Goal: Information Seeking & Learning: Find specific fact

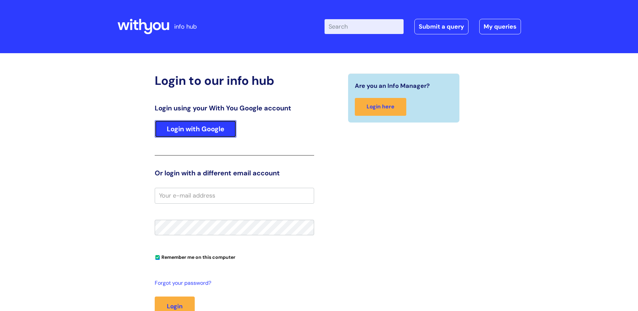
click at [193, 132] on link "Login with Google" at bounding box center [196, 128] width 82 height 17
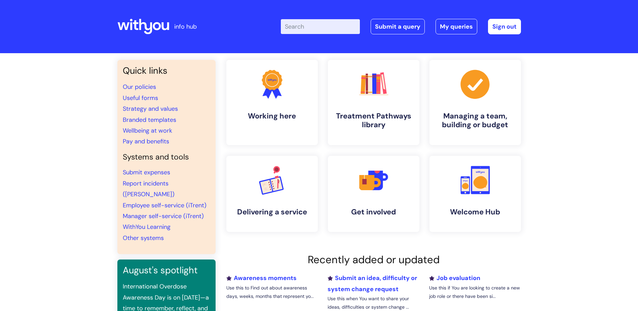
click at [323, 33] on input "Enter your search term here..." at bounding box center [320, 26] width 79 height 15
type input "blue light"
click button "Search" at bounding box center [0, 0] width 0 height 0
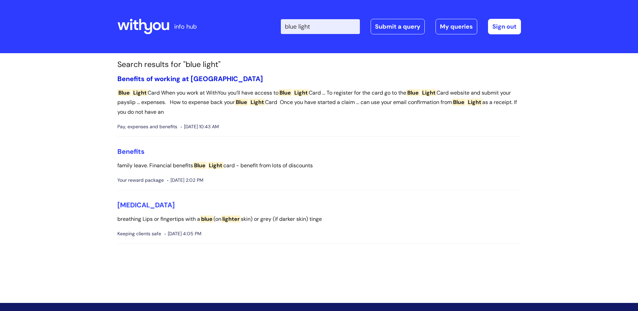
click at [128, 76] on link "Benefits of working at WithYou" at bounding box center [190, 78] width 146 height 9
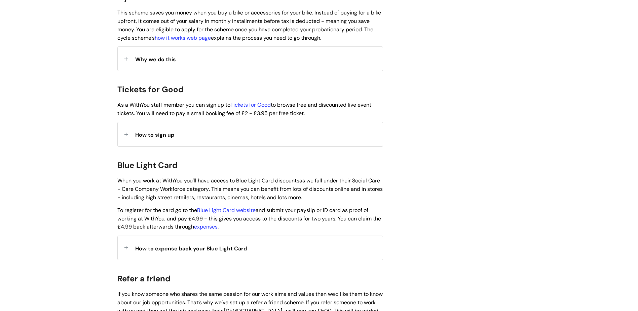
scroll to position [606, 0]
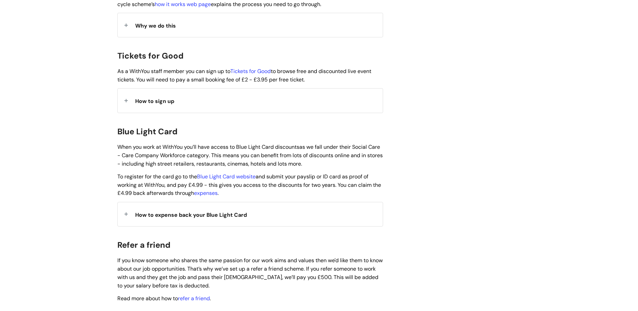
click at [121, 207] on div "How to expense back your Blue Light Card" at bounding box center [250, 214] width 265 height 24
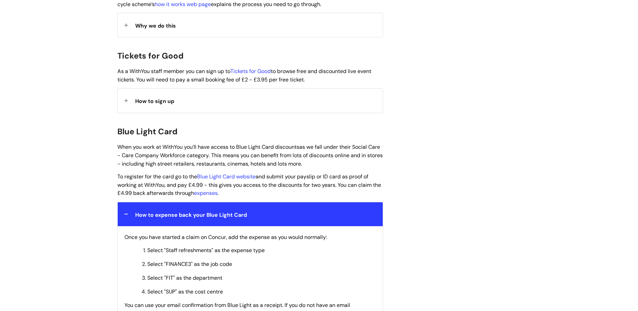
click at [95, 195] on div "Info Hub Categories Working here Pay, expenses and benefits Benefits of working…" at bounding box center [319, 279] width 638 height 1663
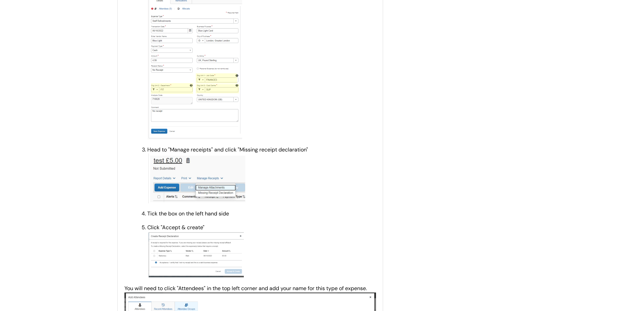
scroll to position [976, 0]
